Goal: Task Accomplishment & Management: Manage account settings

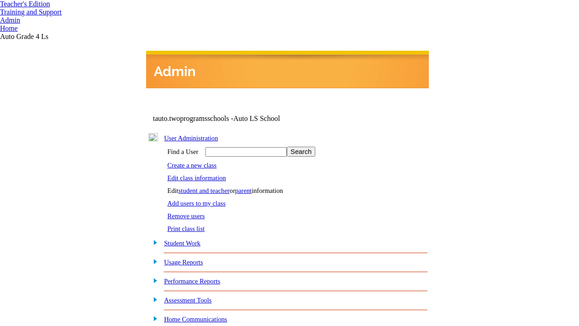
click at [200, 176] on link "Edit class information" at bounding box center [196, 177] width 58 height 7
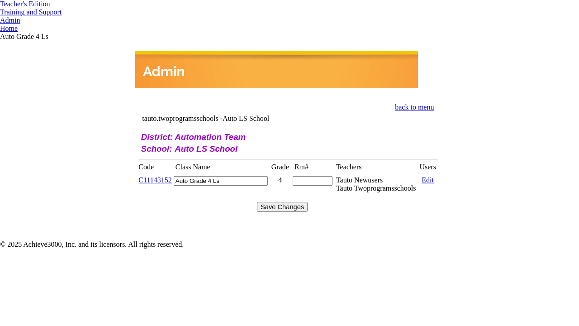
click at [161, 176] on link "C11143152" at bounding box center [154, 180] width 33 height 8
